Goal: Task Accomplishment & Management: Use online tool/utility

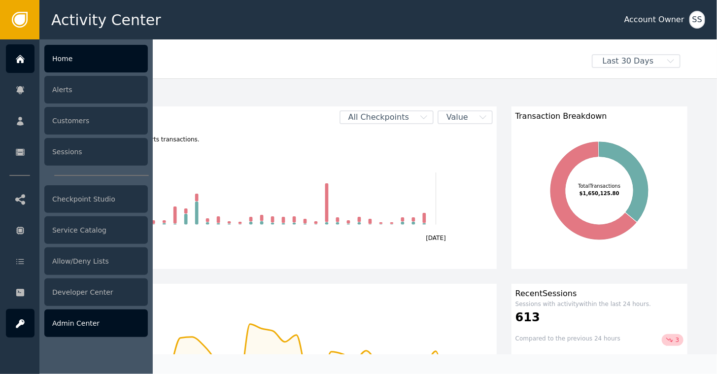
click at [73, 327] on div "Admin Center" at bounding box center [96, 324] width 104 height 28
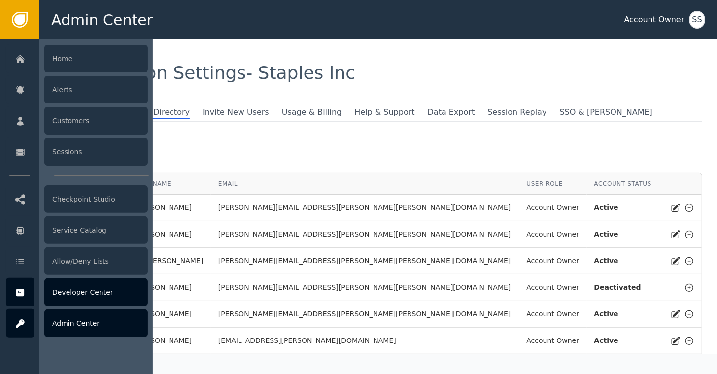
click at [66, 294] on div "Developer Center" at bounding box center [96, 293] width 104 height 28
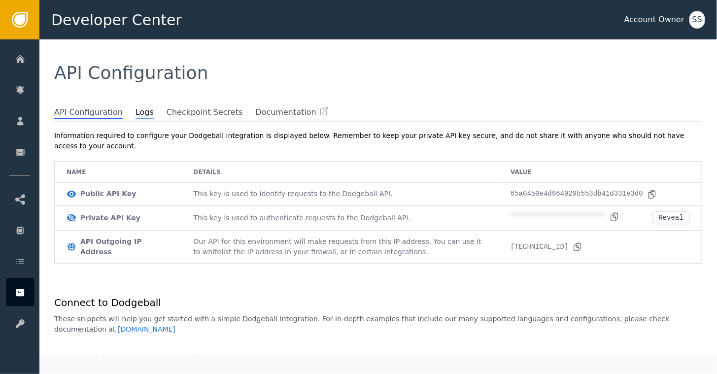
click at [136, 115] on span "Logs" at bounding box center [145, 112] width 18 height 13
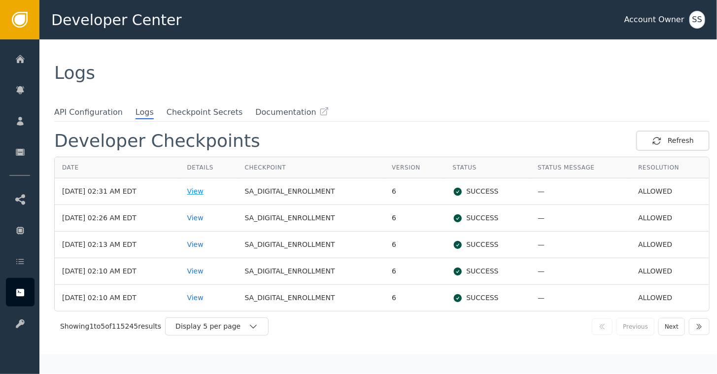
click at [213, 192] on div "View" at bounding box center [208, 191] width 43 height 10
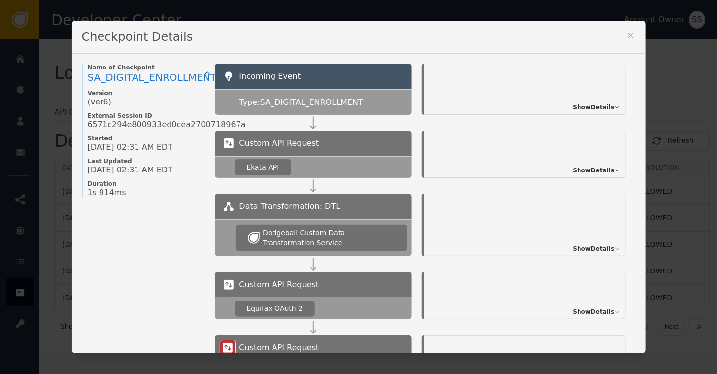
click at [628, 35] on icon at bounding box center [630, 35] width 5 height 5
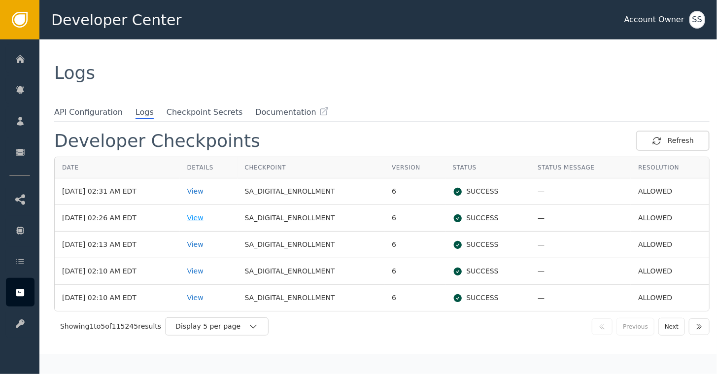
click at [211, 221] on div "View" at bounding box center [208, 218] width 43 height 10
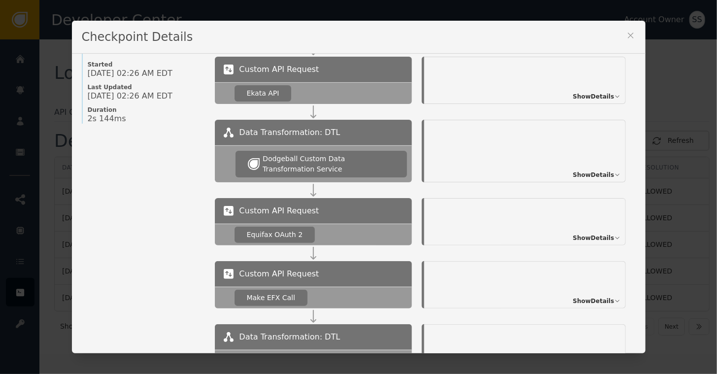
scroll to position [56, 0]
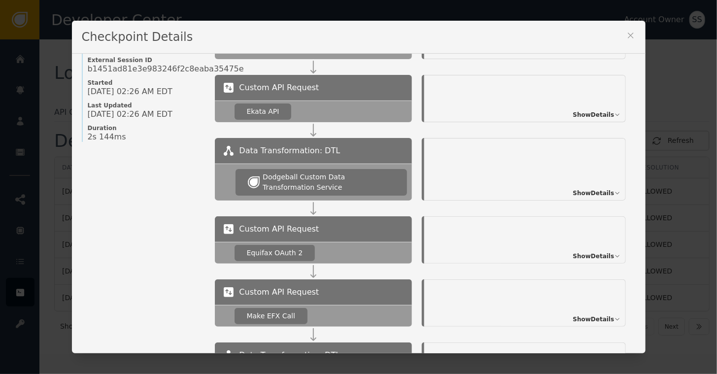
click at [587, 260] on span "Show Details" at bounding box center [593, 256] width 41 height 9
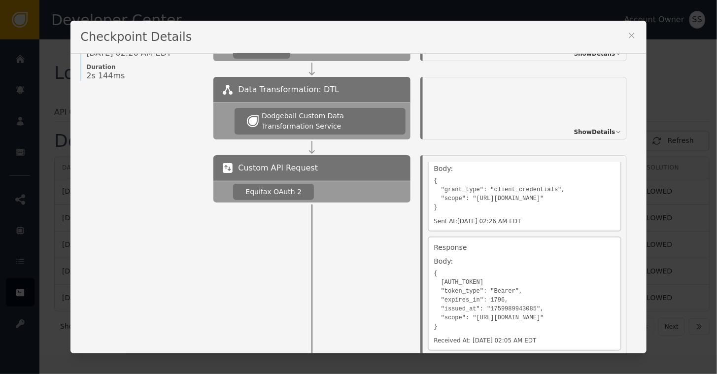
scroll to position [112, 0]
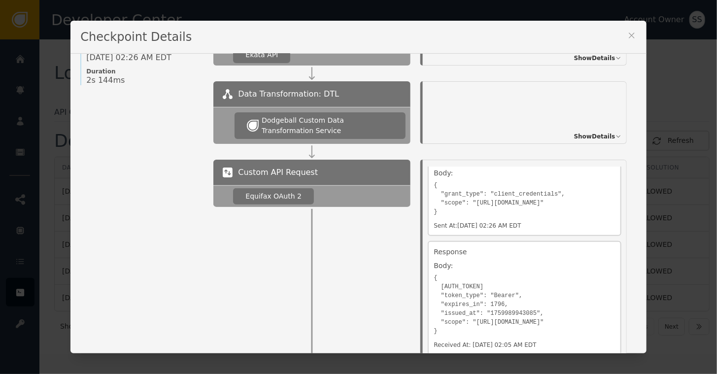
click at [605, 135] on span "Show Details" at bounding box center [594, 136] width 41 height 9
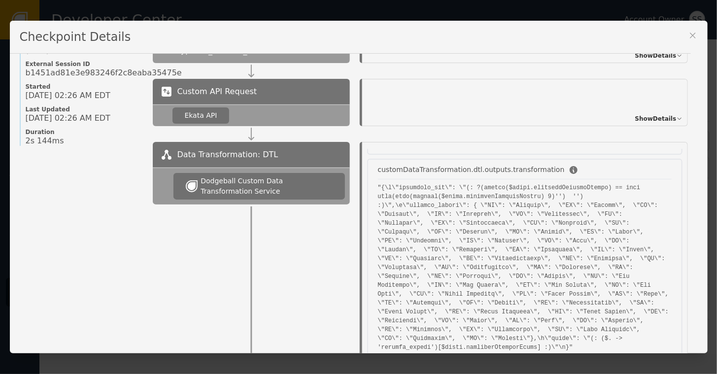
scroll to position [41, 0]
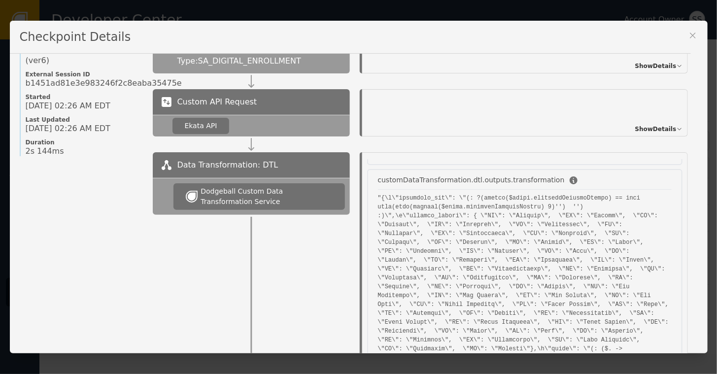
click at [653, 128] on span "Show Details" at bounding box center [655, 129] width 41 height 9
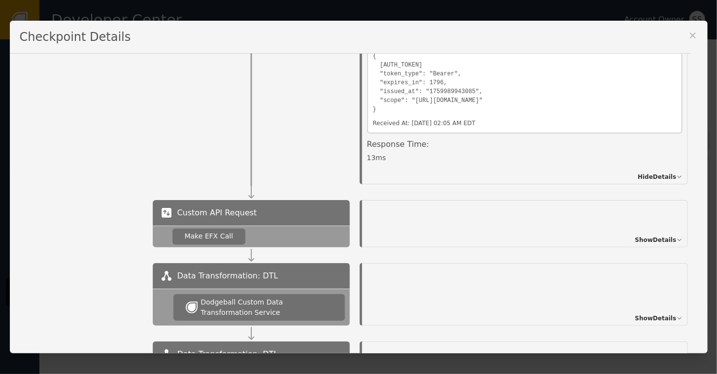
scroll to position [732, 0]
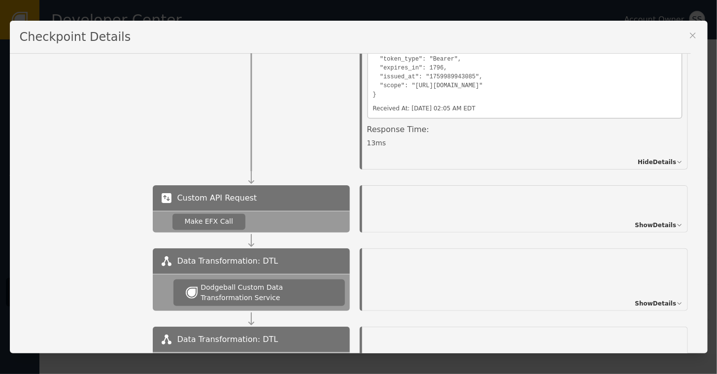
click at [651, 221] on span "Show Details" at bounding box center [655, 225] width 41 height 9
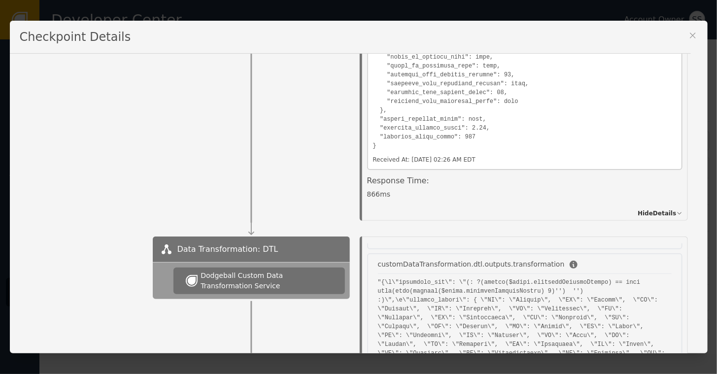
scroll to position [160, 0]
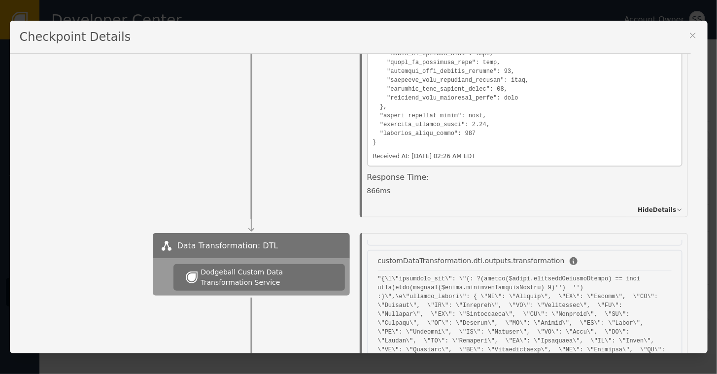
click at [694, 33] on icon at bounding box center [693, 36] width 10 height 10
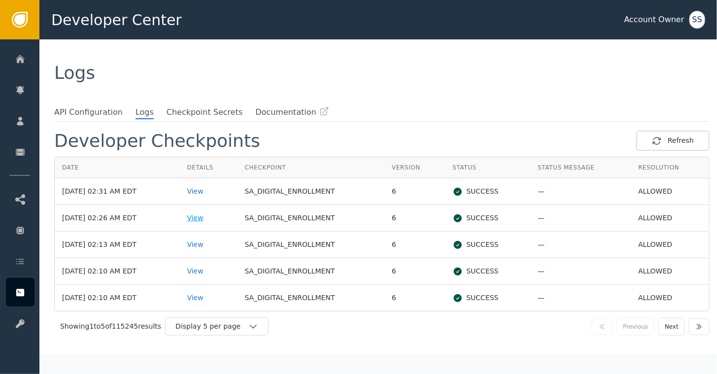
click at [206, 216] on div "View" at bounding box center [208, 218] width 43 height 10
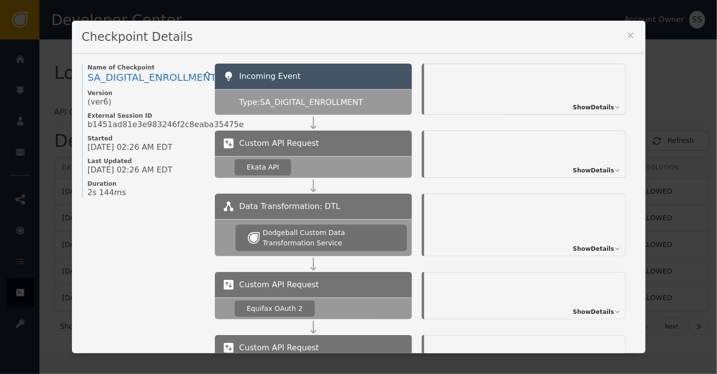
click at [626, 33] on icon at bounding box center [631, 36] width 10 height 10
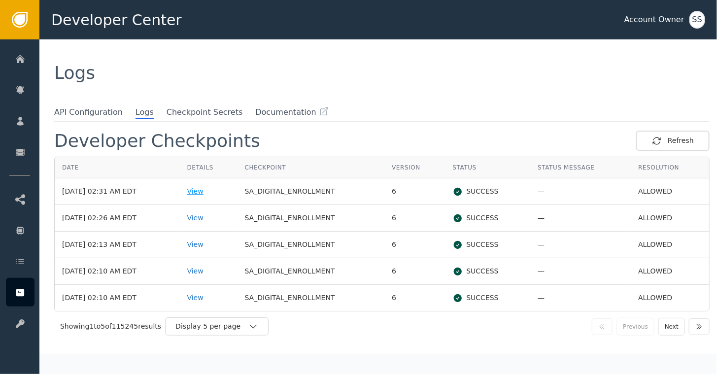
click at [209, 189] on div "View" at bounding box center [208, 191] width 43 height 10
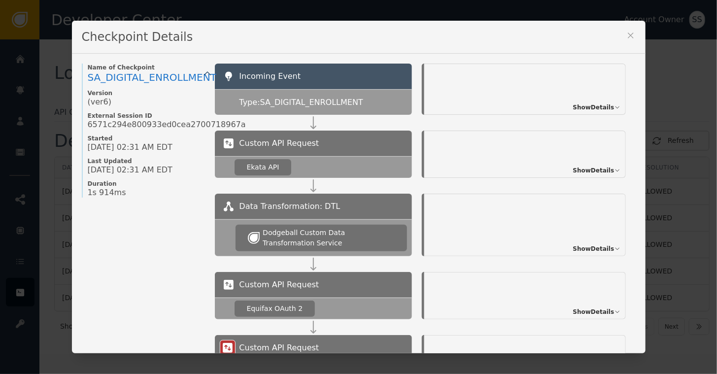
click at [583, 172] on span "Show Details" at bounding box center [593, 170] width 41 height 9
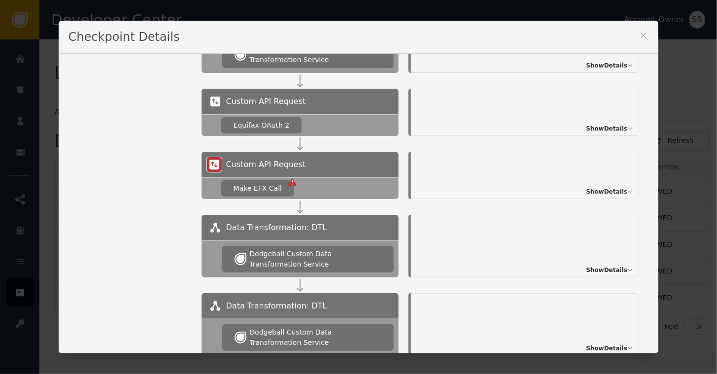
scroll to position [400, 0]
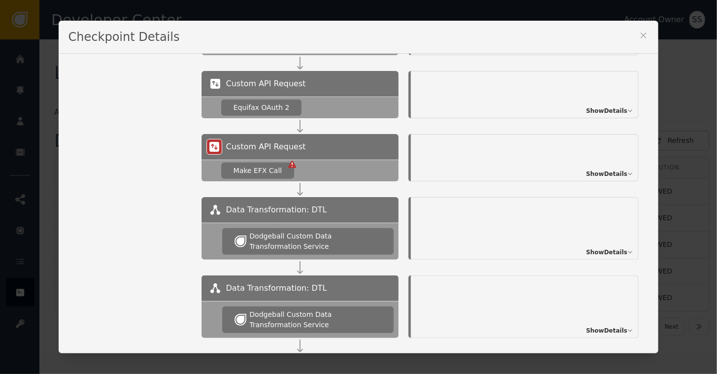
click at [603, 174] on span "Show Details" at bounding box center [607, 174] width 41 height 9
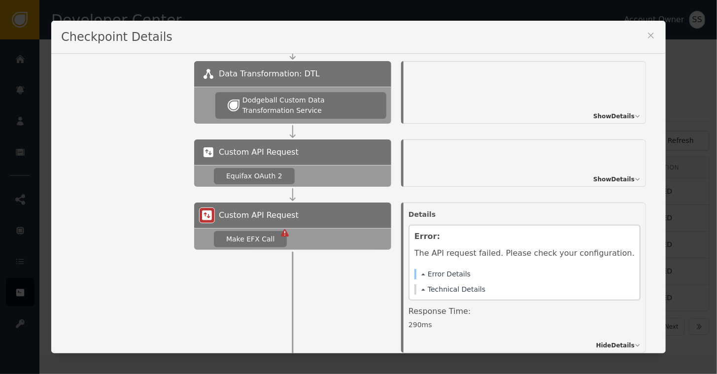
scroll to position [310, 0]
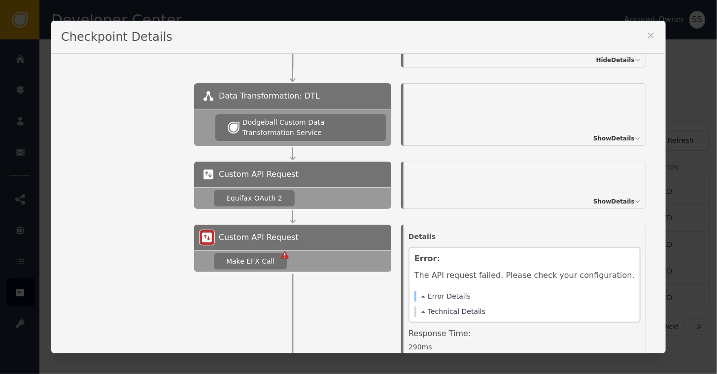
click at [594, 203] on span "Show Details" at bounding box center [614, 201] width 41 height 9
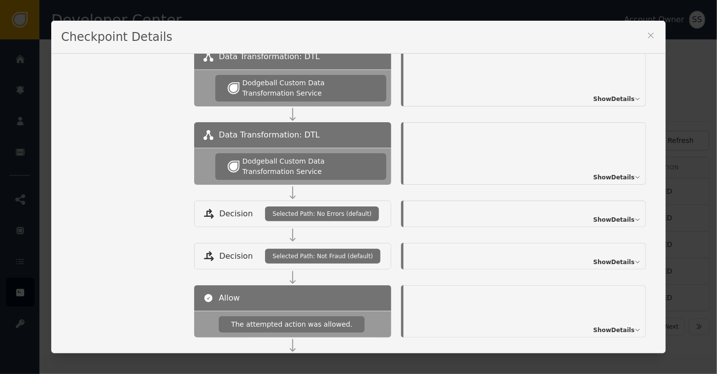
scroll to position [962, 0]
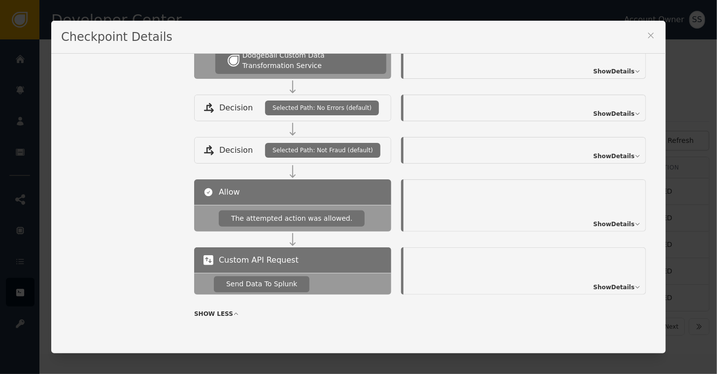
click at [606, 283] on span "Show Details" at bounding box center [614, 287] width 41 height 9
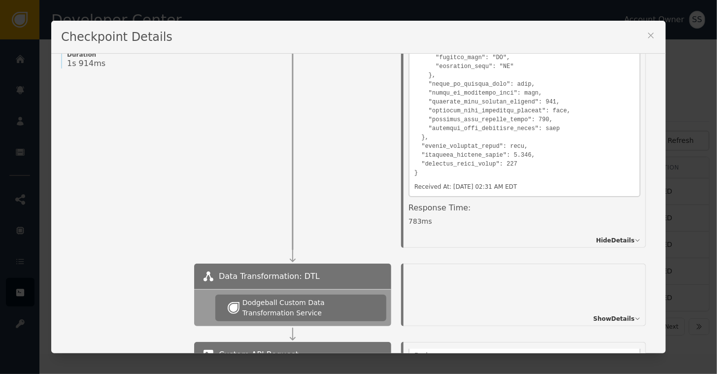
scroll to position [0, 0]
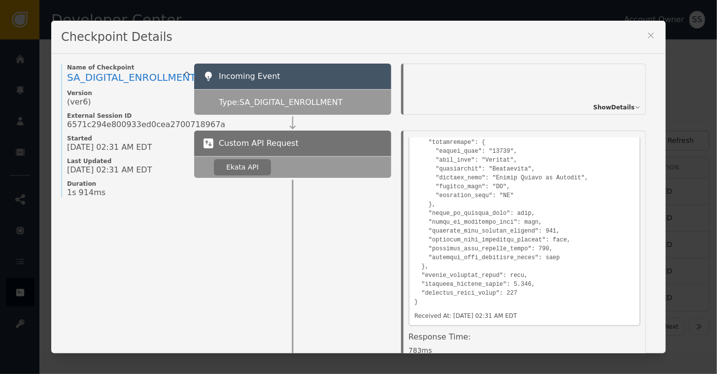
click at [609, 111] on span "Show Details" at bounding box center [614, 107] width 41 height 9
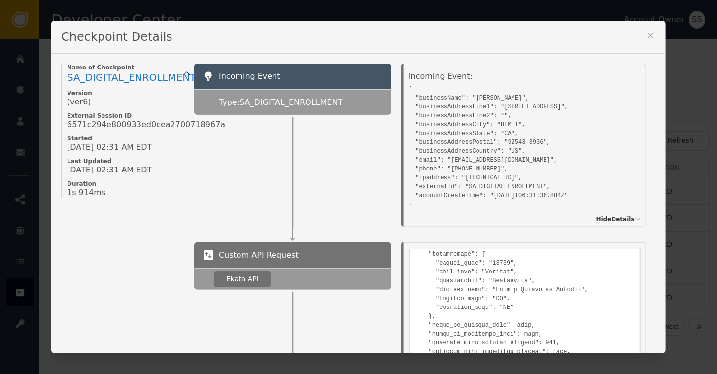
click at [646, 34] on icon at bounding box center [651, 36] width 10 height 10
